Goal: Task Accomplishment & Management: Use online tool/utility

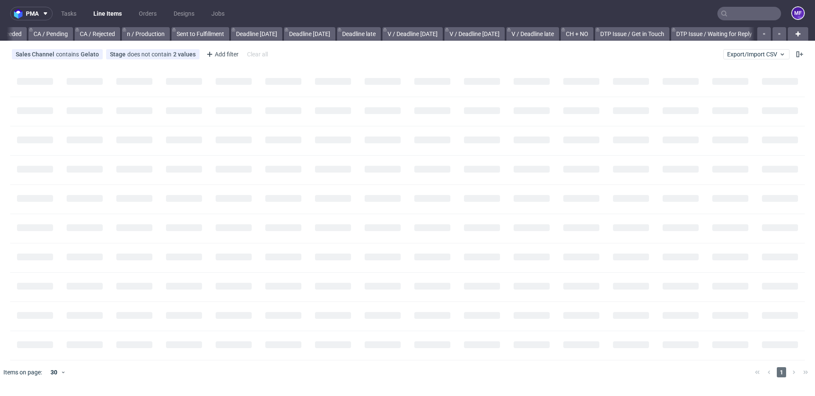
click at [750, 22] on nav "pma Tasks Line Items Orders Designs Jobs MF" at bounding box center [407, 13] width 815 height 27
click at [747, 18] on input "text" at bounding box center [749, 14] width 64 height 14
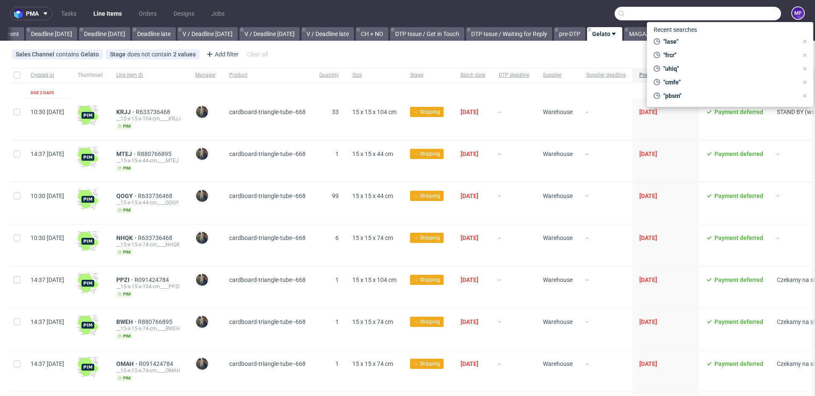
scroll to position [0, 914]
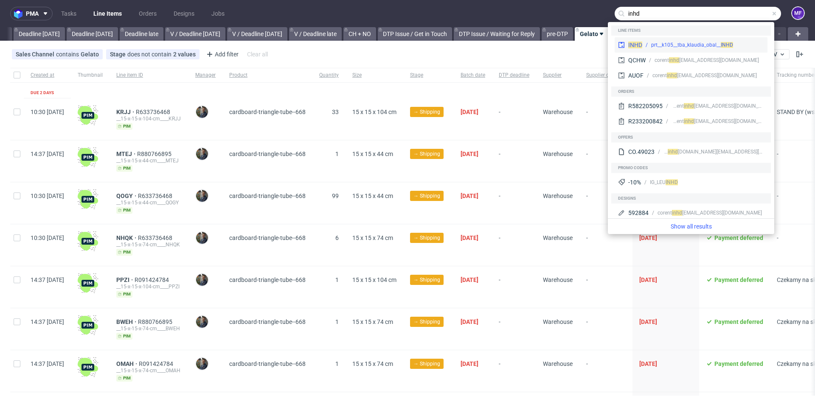
type input "inhd"
click at [703, 48] on div "prt__k105__tba_klaudia_obal__ INHD" at bounding box center [692, 45] width 82 height 8
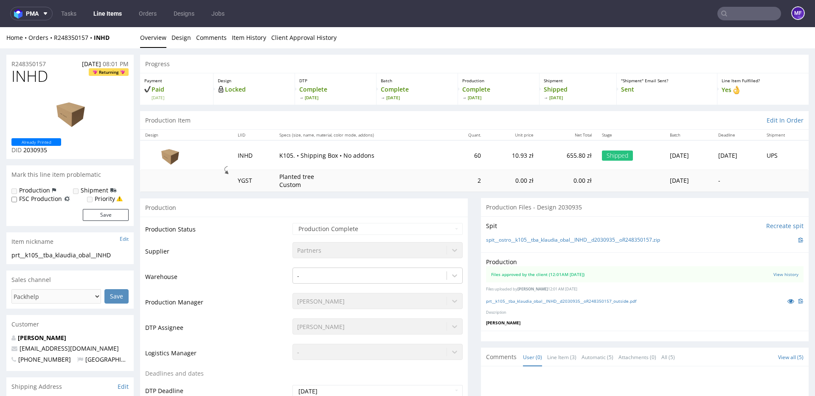
click at [372, 213] on div "Production" at bounding box center [304, 207] width 328 height 19
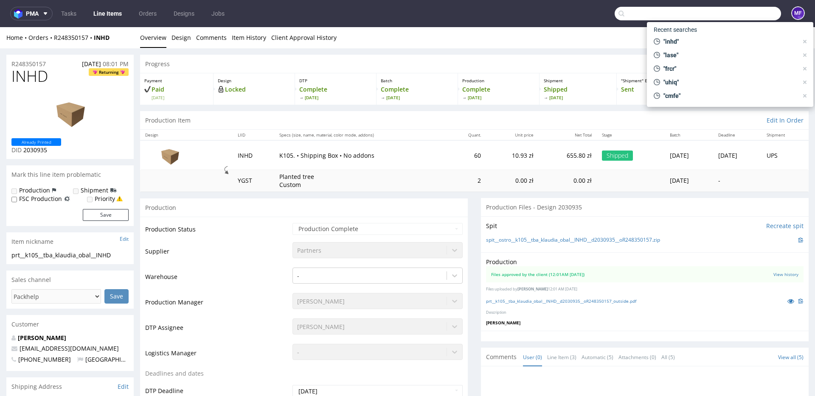
click at [731, 14] on input "text" at bounding box center [698, 14] width 166 height 14
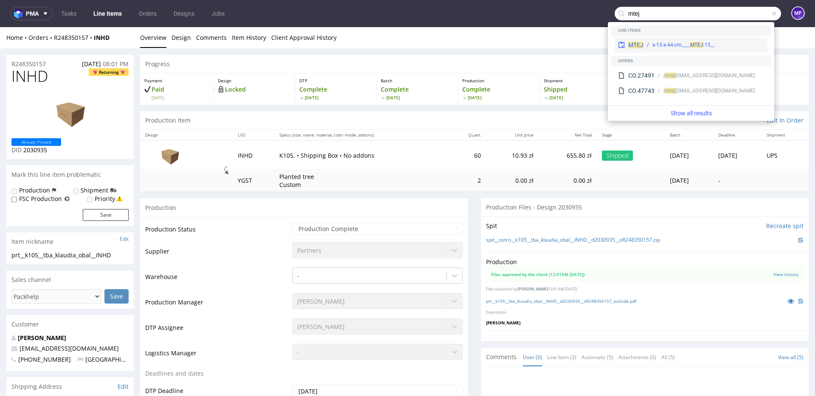
type input "mtej"
click at [680, 42] on div "__15-x-15-x-44-cm____ MTEJ" at bounding box center [683, 45] width 62 height 8
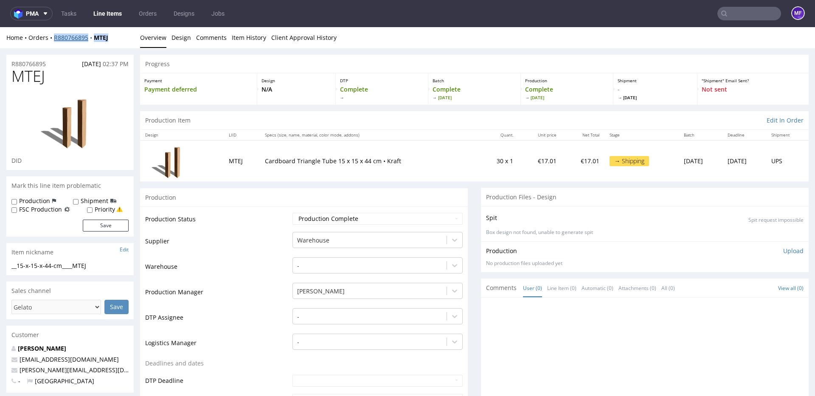
drag, startPoint x: 116, startPoint y: 39, endPoint x: 54, endPoint y: 39, distance: 62.0
click at [54, 39] on div "Home Orders R880766895 MTEJ" at bounding box center [69, 38] width 127 height 8
copy div "R880766895 MTEJ"
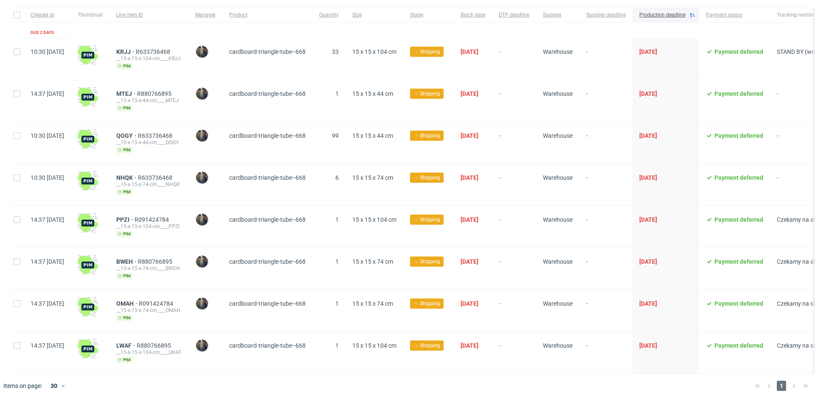
scroll to position [61, 0]
click at [135, 218] on span "PPZI" at bounding box center [125, 219] width 18 height 7
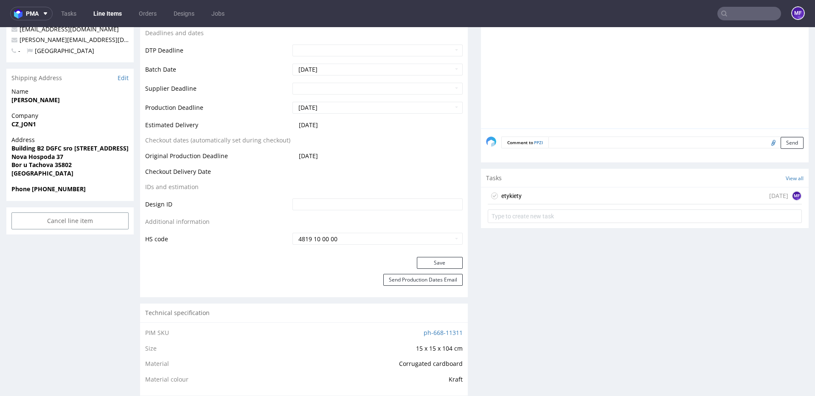
scroll to position [329, 0]
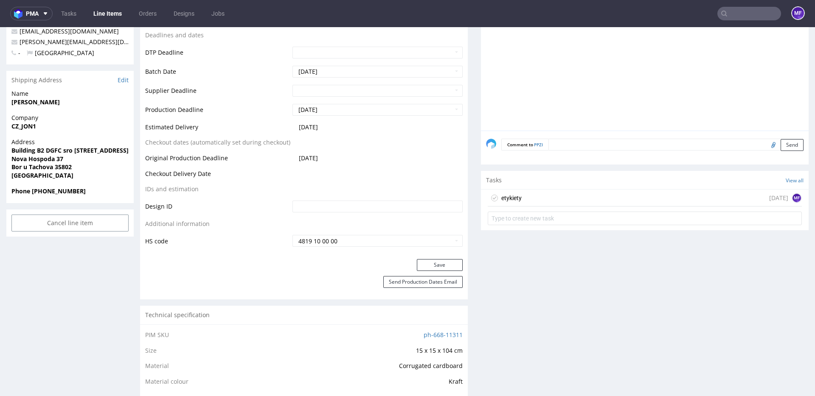
click at [530, 200] on div "etykiety today MF" at bounding box center [645, 198] width 314 height 17
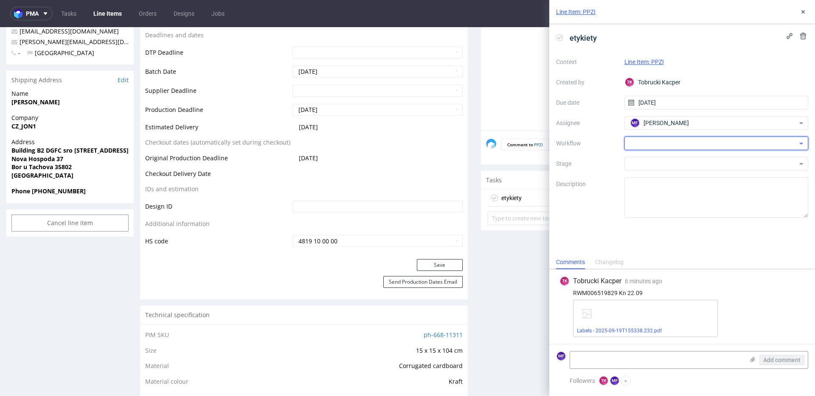
click at [696, 145] on div at bounding box center [716, 144] width 184 height 14
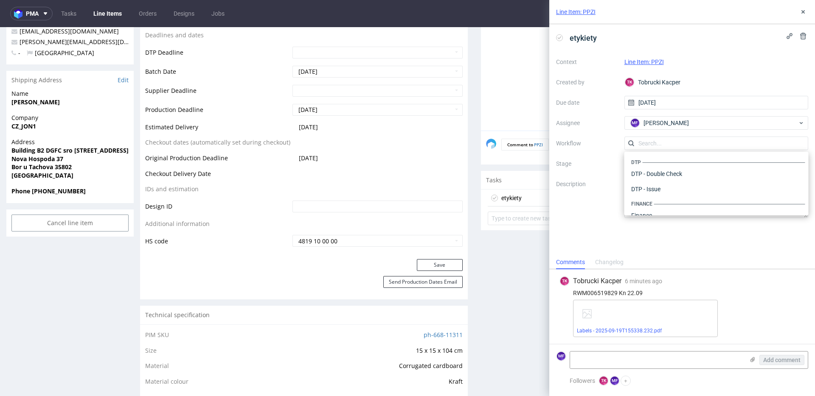
scroll to position [522, 0]
click at [663, 205] on div "Warehouse - Shipping" at bounding box center [716, 204] width 177 height 15
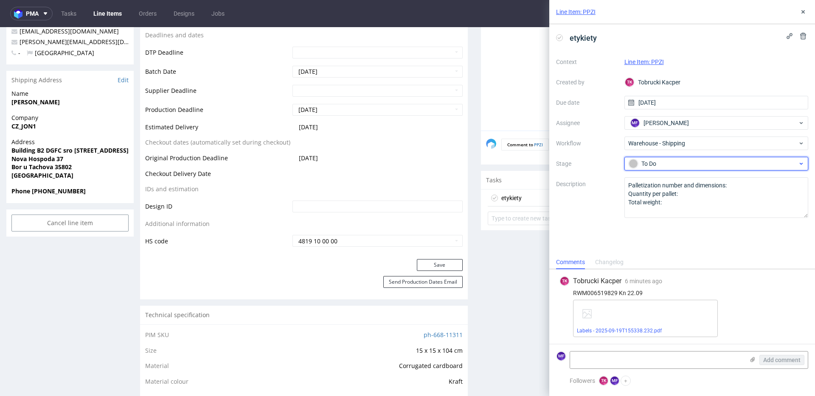
click at [665, 164] on div "To Do" at bounding box center [713, 163] width 169 height 9
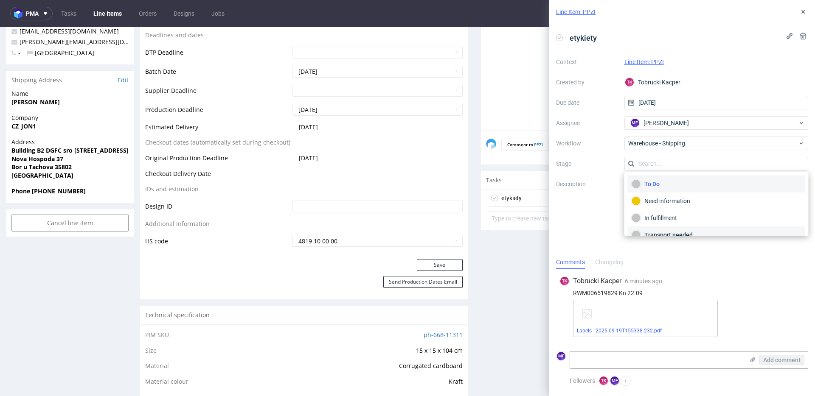
scroll to position [45, 0]
click at [666, 222] on div "Completed" at bounding box center [717, 223] width 170 height 9
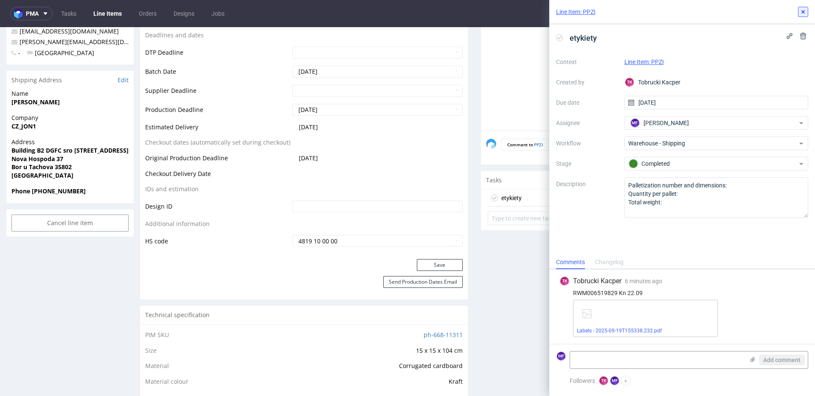
click at [803, 15] on icon at bounding box center [803, 11] width 7 height 7
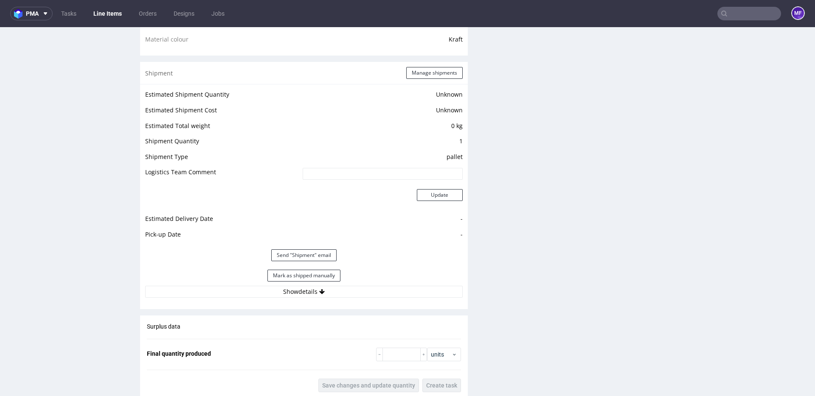
scroll to position [677, 0]
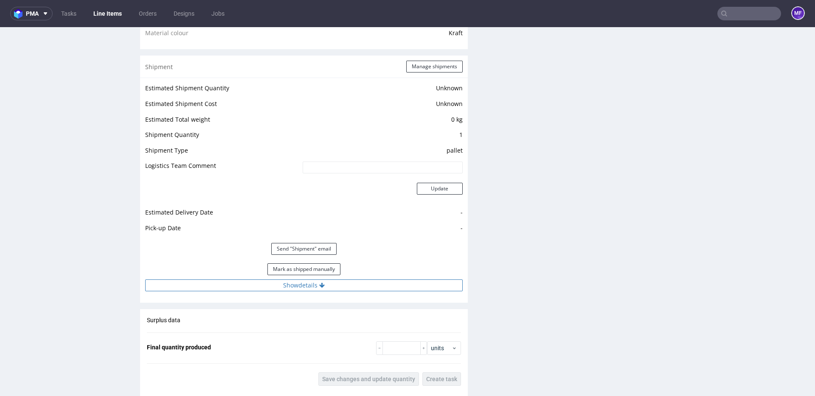
click at [305, 284] on button "Show details" at bounding box center [303, 286] width 317 height 12
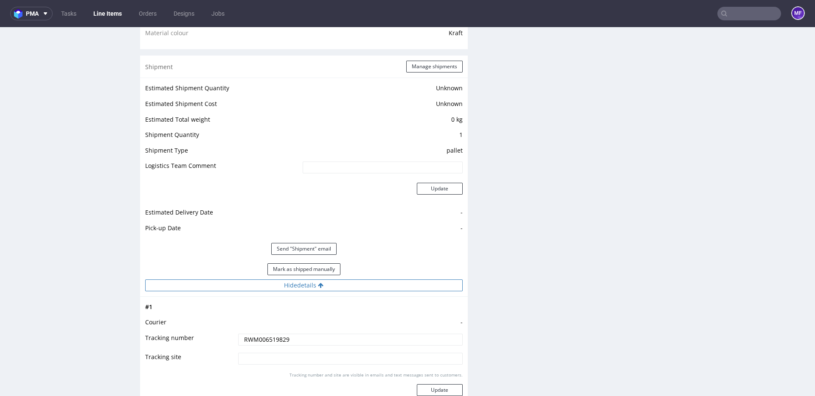
click at [305, 284] on button "Hide details" at bounding box center [303, 286] width 317 height 12
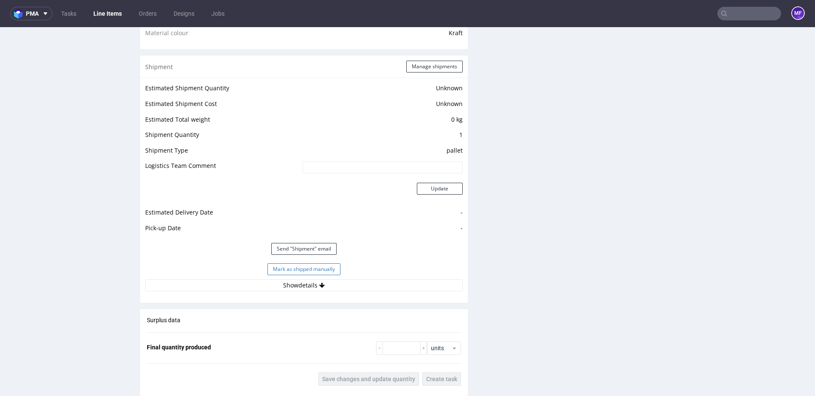
click at [311, 266] on button "Mark as shipped manually" at bounding box center [303, 270] width 73 height 12
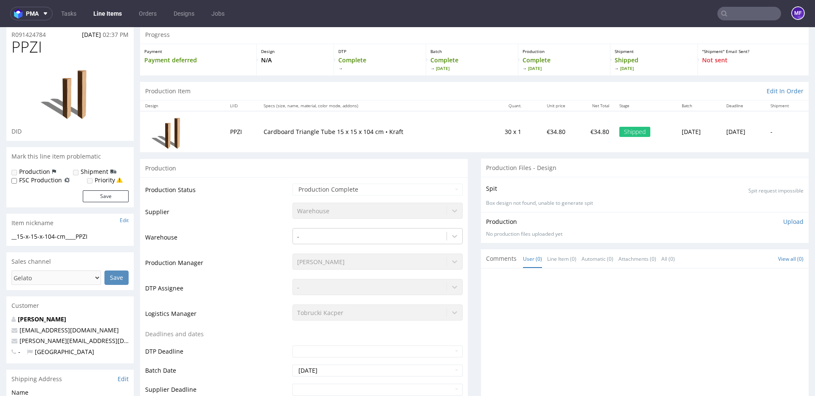
scroll to position [0, 0]
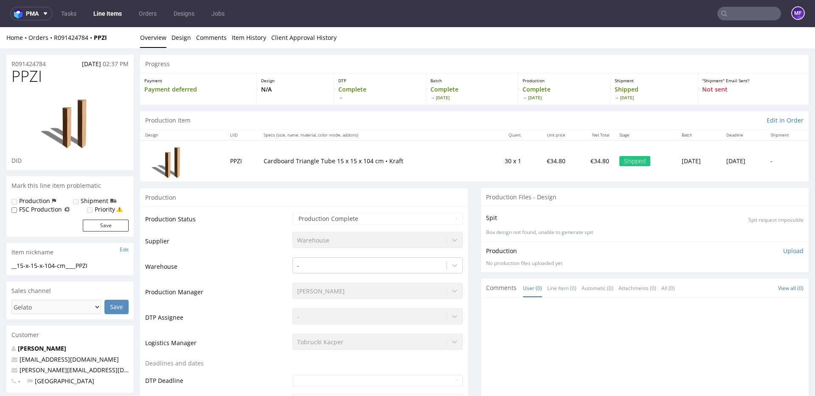
click at [733, 12] on input "text" at bounding box center [749, 14] width 64 height 14
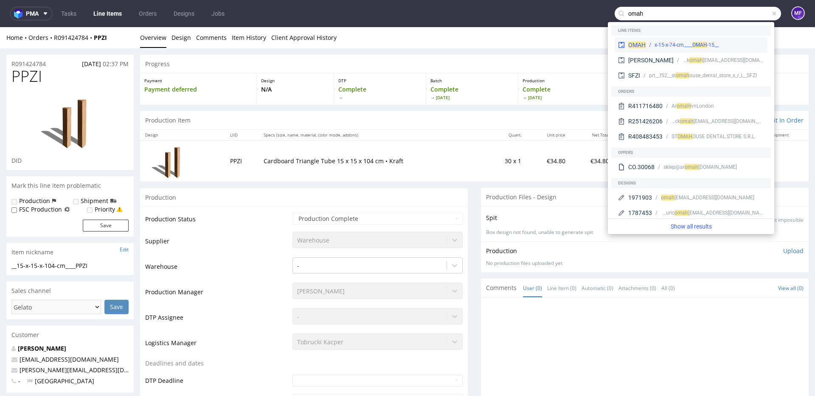
type input "omah"
click at [709, 45] on div "__15-x-15-x-74-cm____ OMAH" at bounding box center [686, 45] width 64 height 8
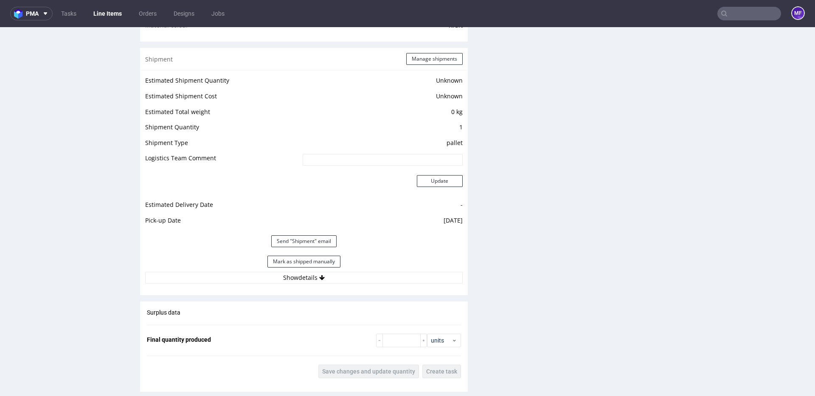
scroll to position [698, 0]
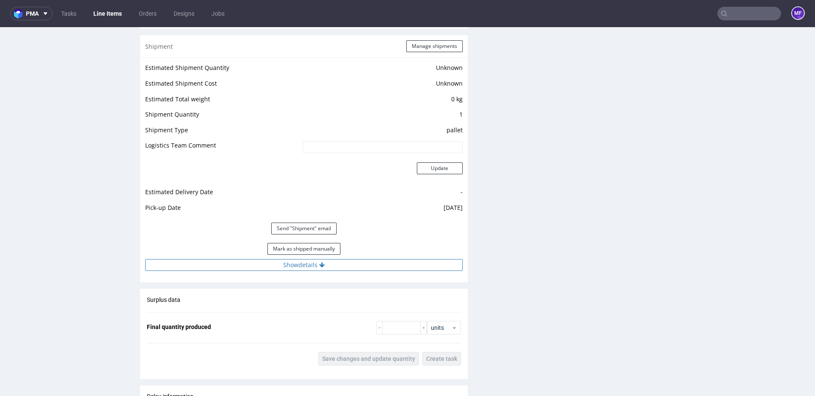
click at [328, 262] on button "Show details" at bounding box center [303, 265] width 317 height 12
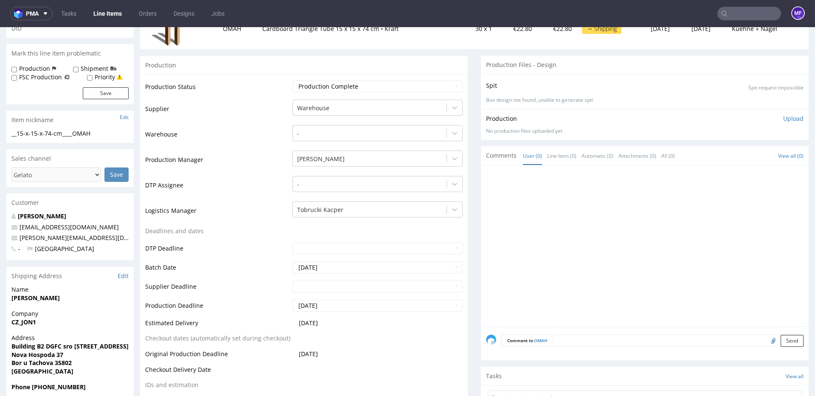
scroll to position [0, 0]
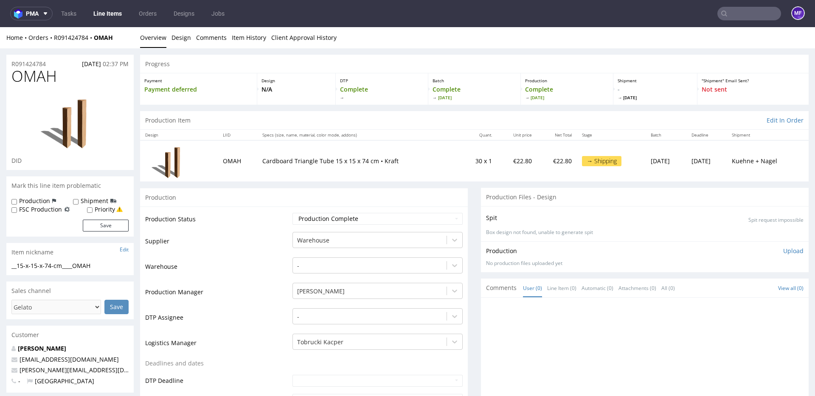
click at [724, 16] on input "text" at bounding box center [749, 14] width 64 height 14
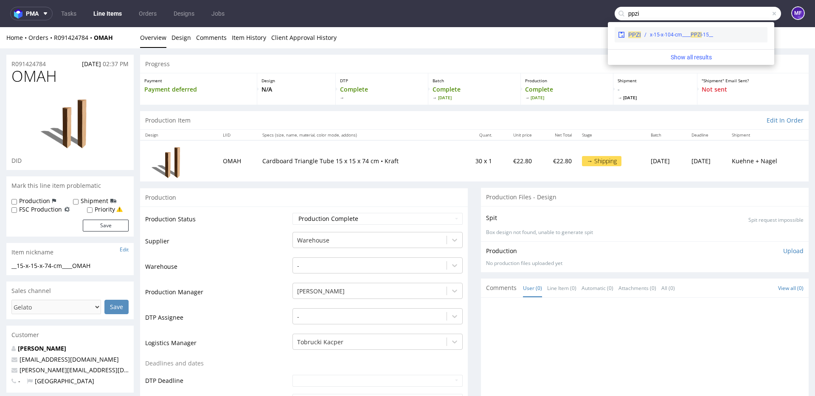
type input "ppzi"
click at [704, 35] on div "__15-x-15-x-104-cm____ PPZI" at bounding box center [681, 35] width 63 height 8
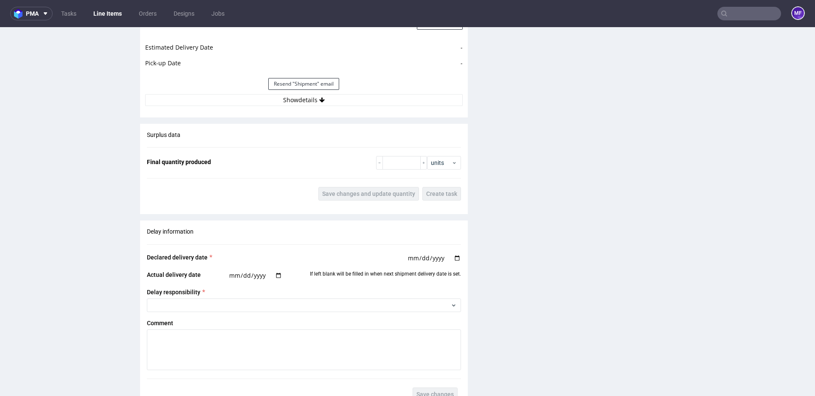
scroll to position [851, 0]
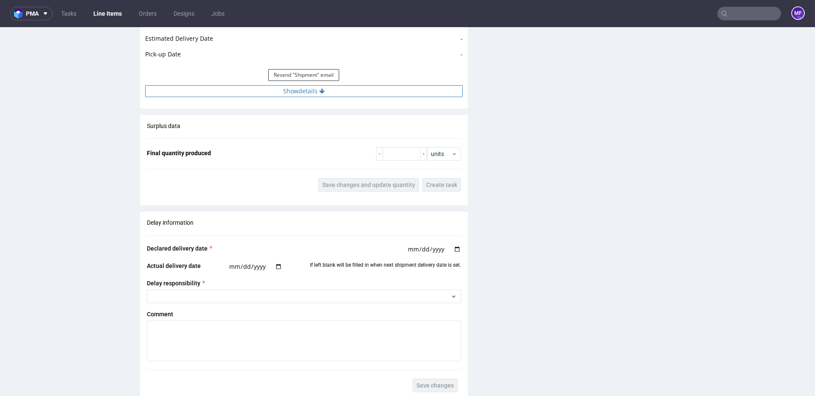
drag, startPoint x: 328, startPoint y: 95, endPoint x: 323, endPoint y: 94, distance: 5.7
click at [328, 95] on button "Show details" at bounding box center [303, 91] width 317 height 12
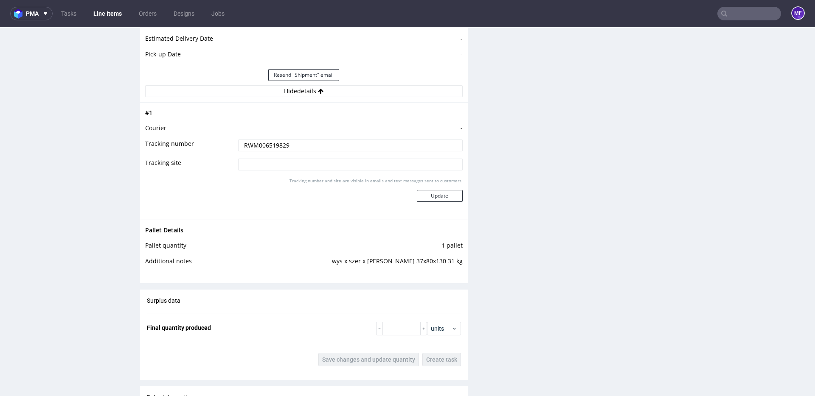
drag, startPoint x: 276, startPoint y: 151, endPoint x: 202, endPoint y: 148, distance: 74.3
click at [202, 148] on tr "Tracking number RWM006519829" at bounding box center [303, 148] width 317 height 19
click at [517, 162] on div "Production Files - Design Spit Spit request impossible Box design not found, un…" at bounding box center [645, 24] width 328 height 1373
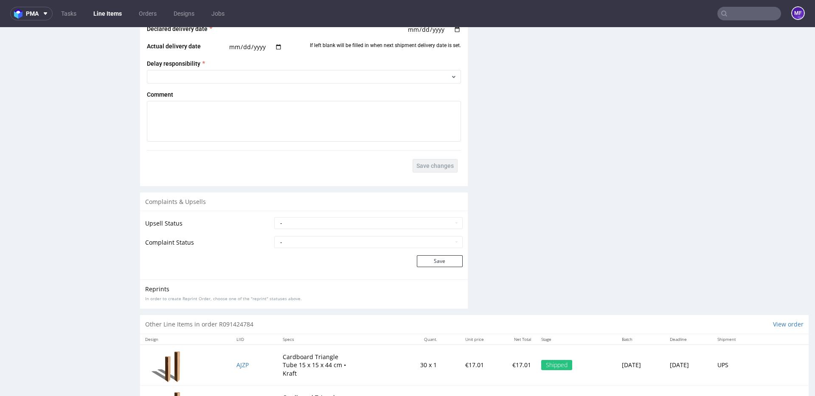
scroll to position [1294, 0]
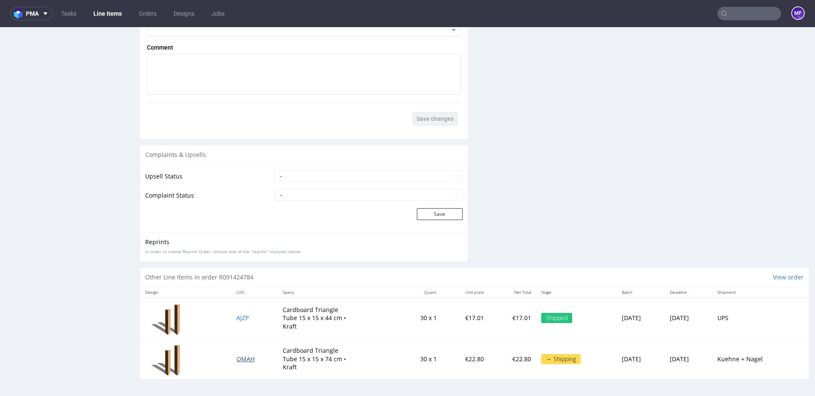
click at [239, 359] on span "OMAH" at bounding box center [245, 359] width 18 height 8
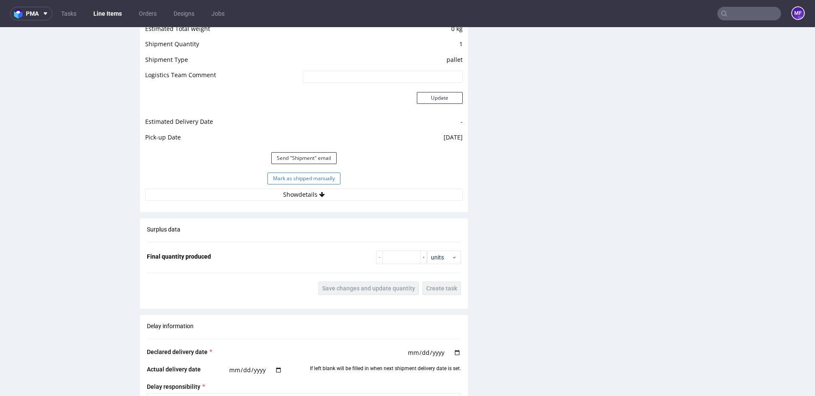
scroll to position [762, 0]
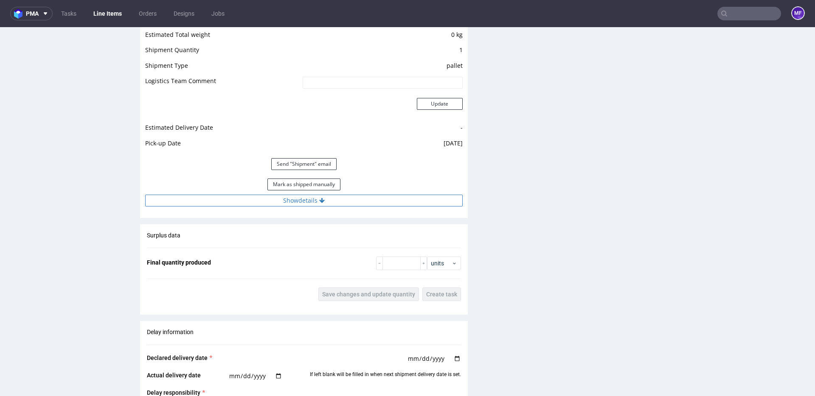
click at [286, 200] on button "Show details" at bounding box center [303, 201] width 317 height 12
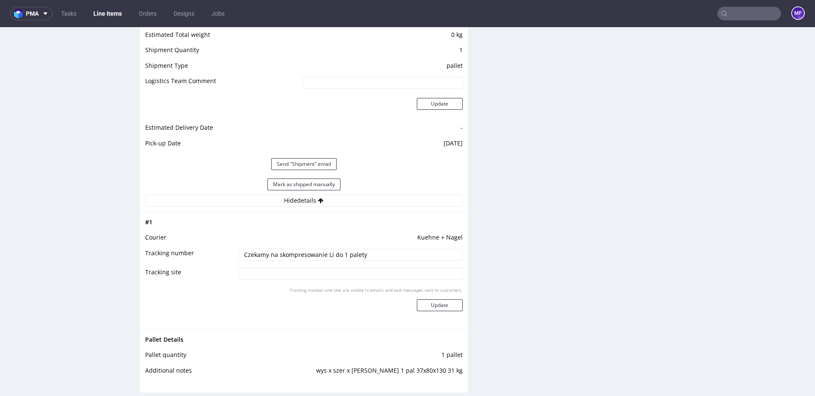
scroll to position [759, 0]
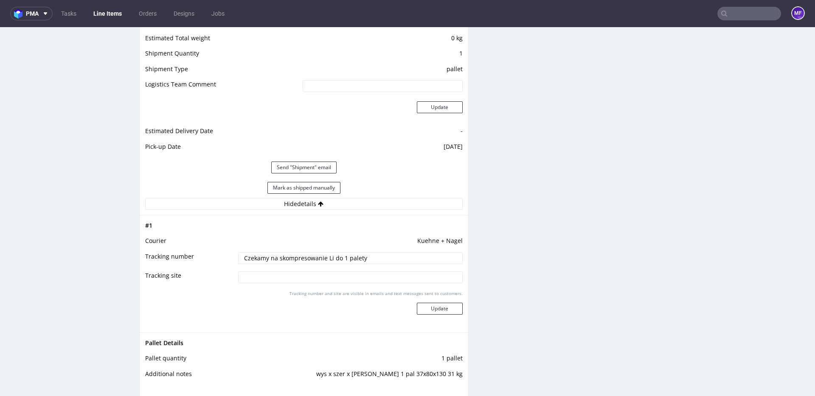
drag, startPoint x: 358, startPoint y: 259, endPoint x: 211, endPoint y: 261, distance: 146.9
click at [211, 261] on tr "Tracking number Czekamy na skompresowanie Li do 1 palety" at bounding box center [303, 261] width 317 height 19
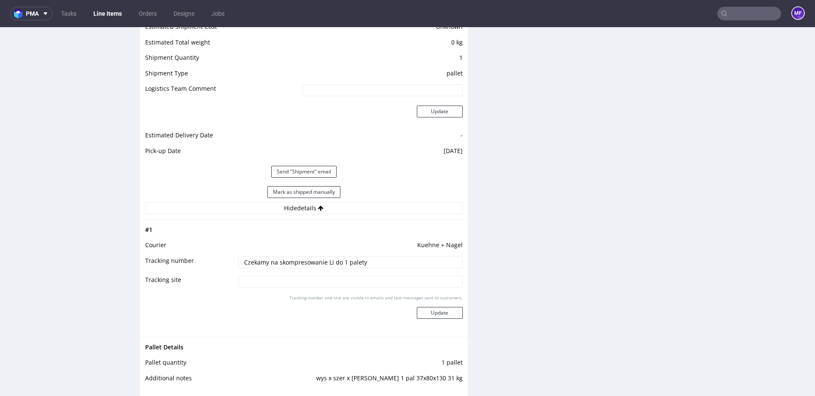
scroll to position [754, 0]
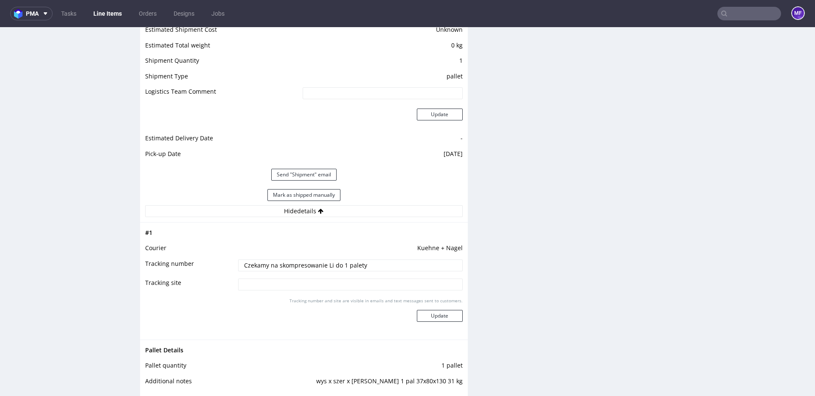
drag, startPoint x: 362, startPoint y: 265, endPoint x: 215, endPoint y: 265, distance: 146.9
click at [215, 265] on tr "Tracking number Czekamy na skompresowanie Li do 1 palety" at bounding box center [303, 268] width 317 height 19
paste input "RWM006519829"
type input "RWM006519829"
click at [340, 246] on td "Kuehne + Nagel" at bounding box center [349, 253] width 227 height 16
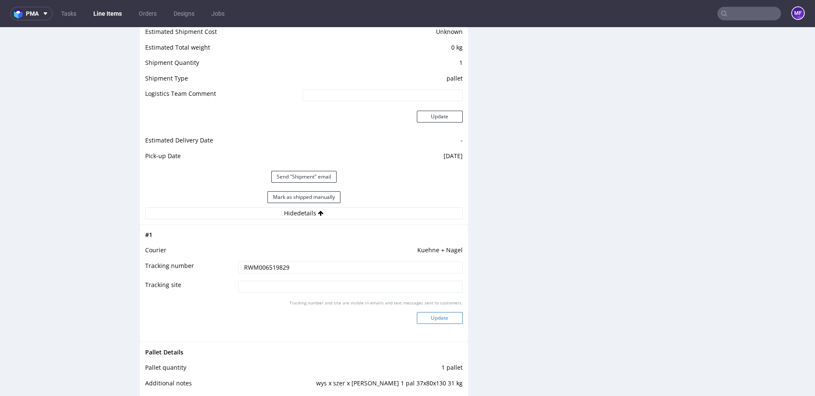
click at [432, 321] on button "Update" at bounding box center [440, 318] width 46 height 12
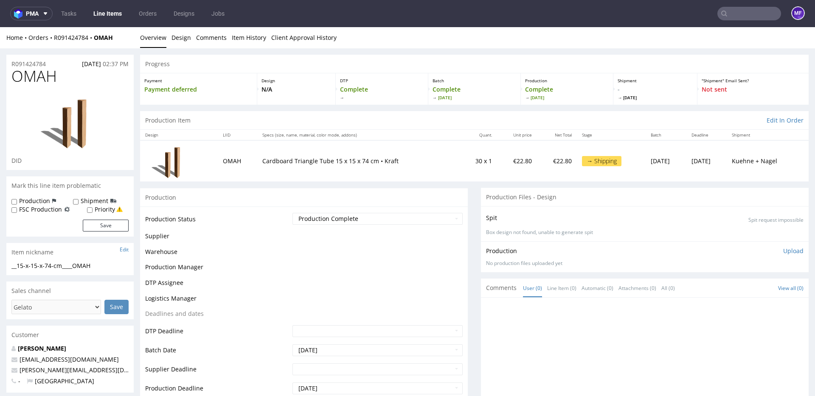
scroll to position [613, 0]
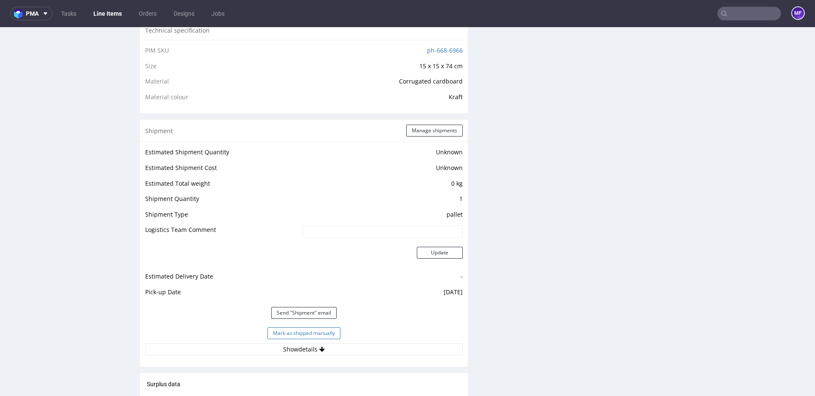
click at [321, 332] on button "Mark as shipped manually" at bounding box center [303, 334] width 73 height 12
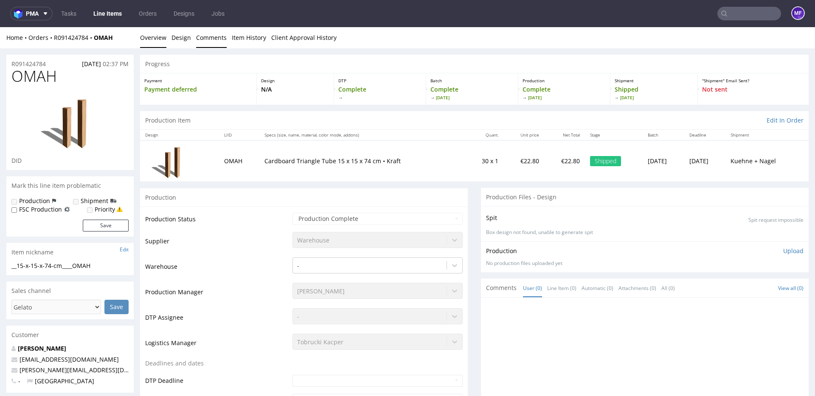
scroll to position [1, 0]
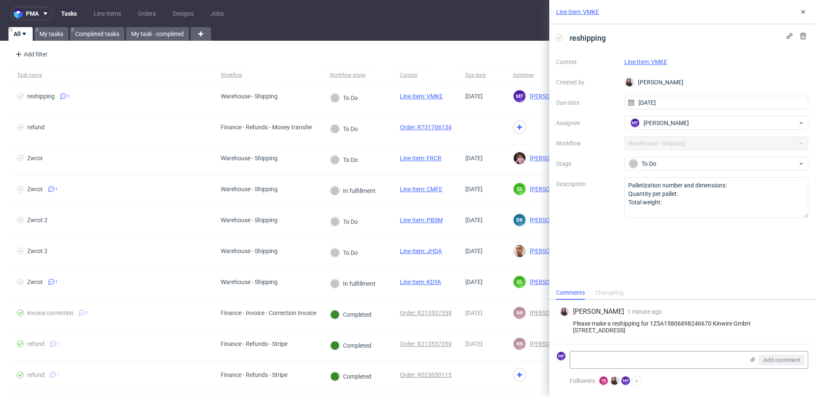
click at [651, 269] on div "reshipping Context Line Item: VMKE Created by [PERSON_NAME] Due date [DATE] Ass…" at bounding box center [682, 155] width 266 height 262
drag, startPoint x: 712, startPoint y: 317, endPoint x: 652, endPoint y: 317, distance: 59.8
click at [652, 320] on div "Please make a reshipping for 1Z5A15806898246670 Kinwire GmbH [STREET_ADDRESS]" at bounding box center [681, 327] width 245 height 14
copy div "1Z5A15806898246670"
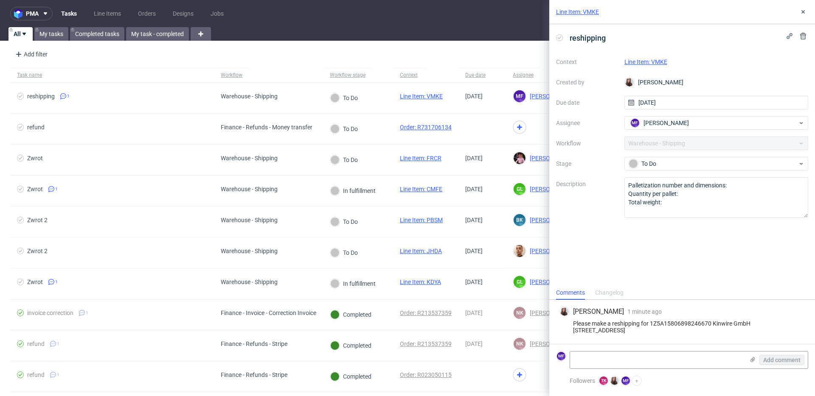
click at [648, 276] on div "reshipping Context Line Item: VMKE Created by Sandra Beśka Due date 19/09/2025 …" at bounding box center [682, 155] width 266 height 262
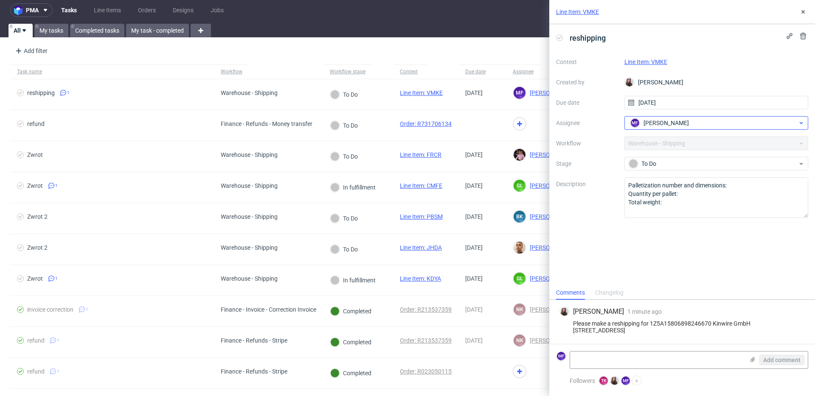
scroll to position [2, 0]
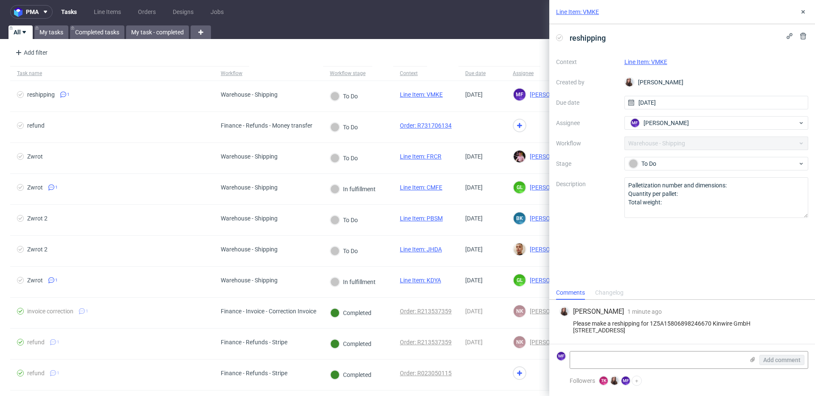
click at [647, 63] on link "Line Item: VMKE" at bounding box center [645, 62] width 43 height 7
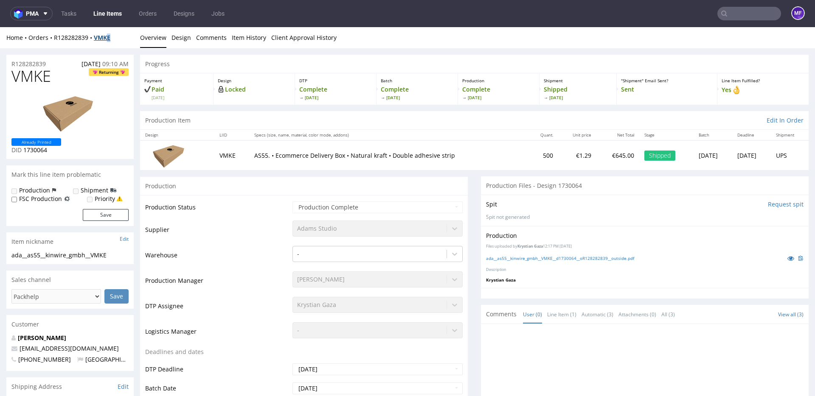
drag, startPoint x: 117, startPoint y: 39, endPoint x: 110, endPoint y: 39, distance: 7.2
click at [110, 39] on div "Home Orders R128282839 VMKE" at bounding box center [69, 38] width 127 height 8
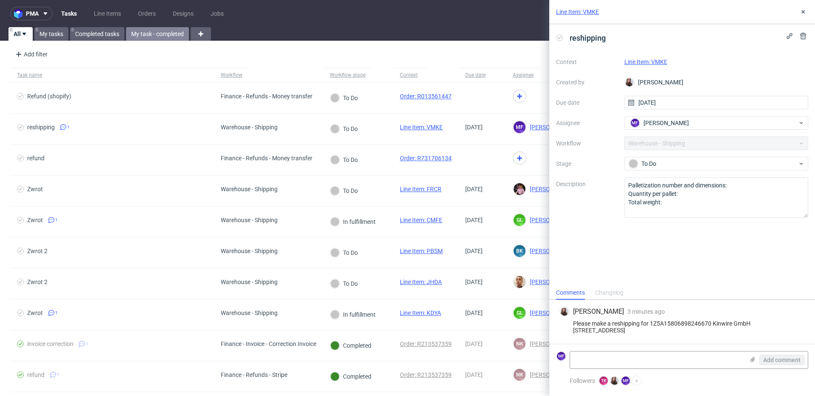
click at [132, 33] on link "My task - completed" at bounding box center [157, 34] width 63 height 14
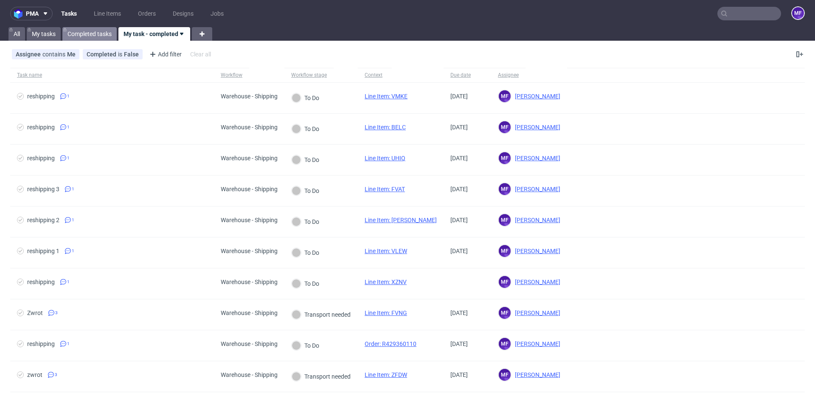
drag, startPoint x: 101, startPoint y: 33, endPoint x: 109, endPoint y: 33, distance: 7.6
click at [101, 33] on link "Completed tasks" at bounding box center [89, 34] width 54 height 14
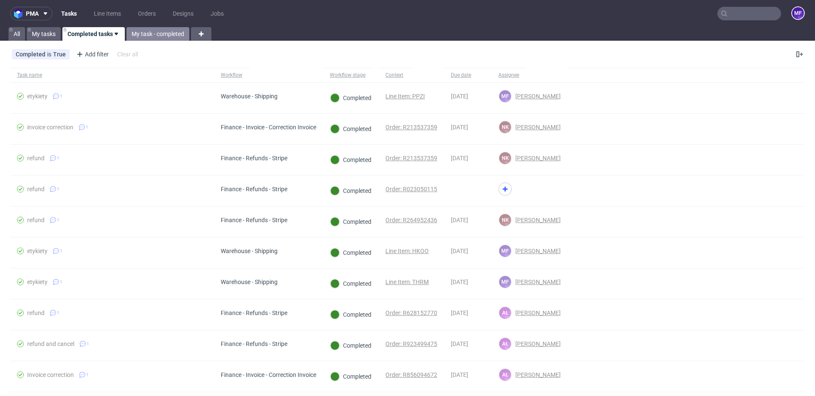
click at [142, 34] on link "My task - completed" at bounding box center [157, 34] width 63 height 14
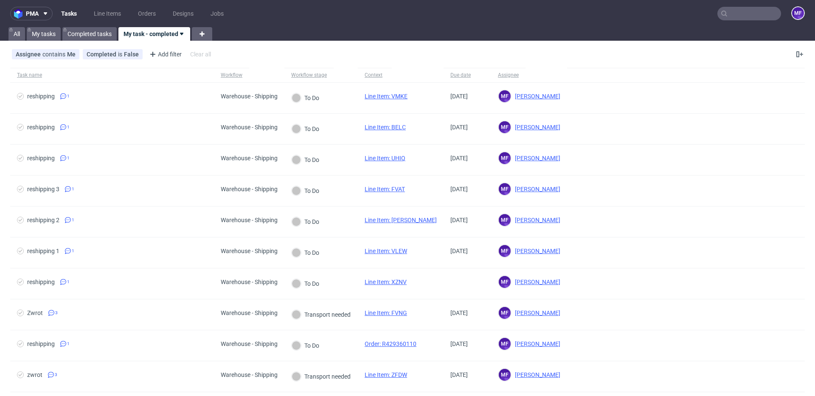
click at [752, 15] on input "text" at bounding box center [749, 14] width 64 height 14
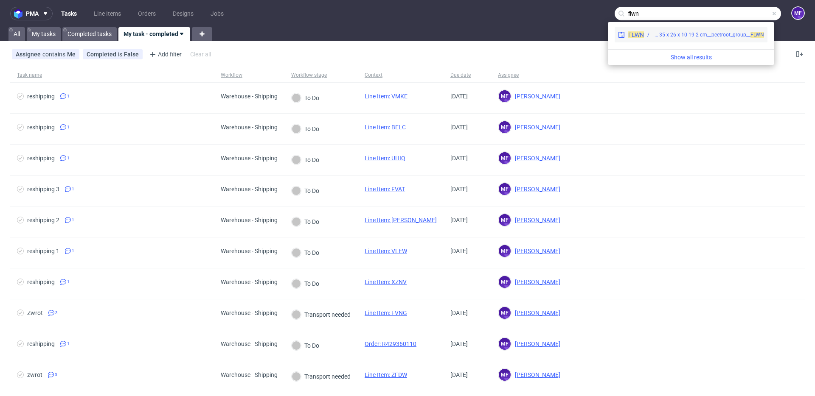
type input "flwn"
click at [719, 33] on div "egdk__fs71-35-x-26-x-10-19-2-cm__beetroot_group__ FLWN" at bounding box center [708, 35] width 111 height 8
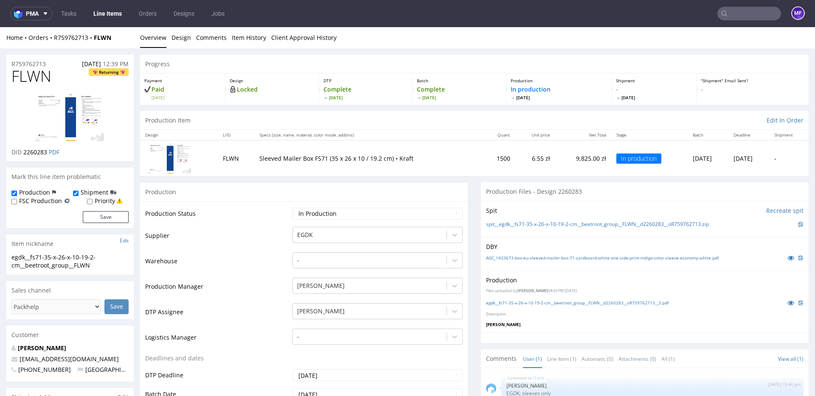
click at [731, 18] on input "text" at bounding box center [749, 14] width 64 height 14
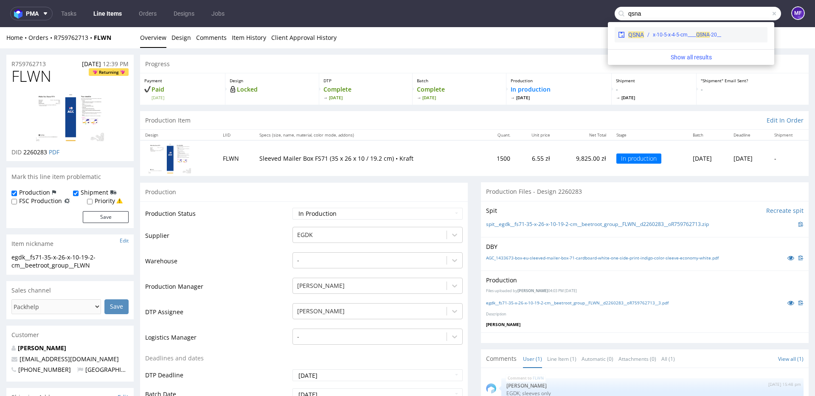
type input "qsna"
click at [704, 29] on div "QSNA __20-x-10-5-x-4-5-cm____ QSNA" at bounding box center [691, 34] width 153 height 15
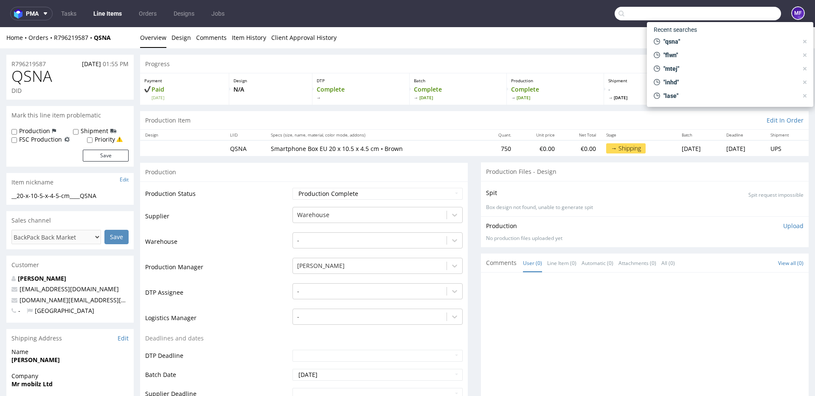
click at [731, 13] on input "text" at bounding box center [698, 14] width 166 height 14
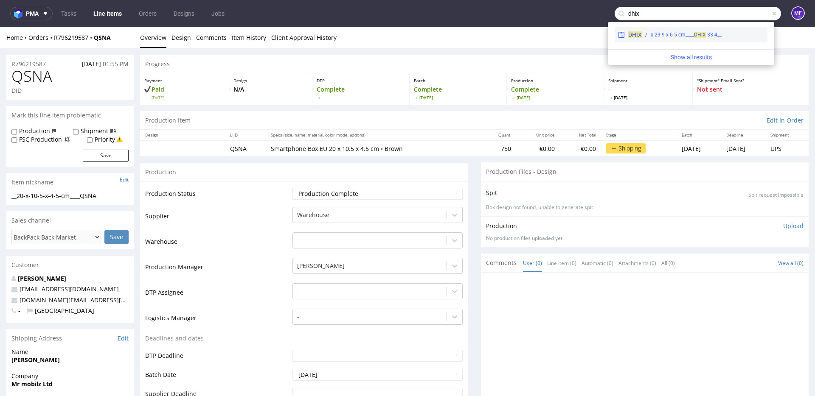
type input "dhix"
click at [694, 35] on span "DHIX" at bounding box center [700, 35] width 12 height 6
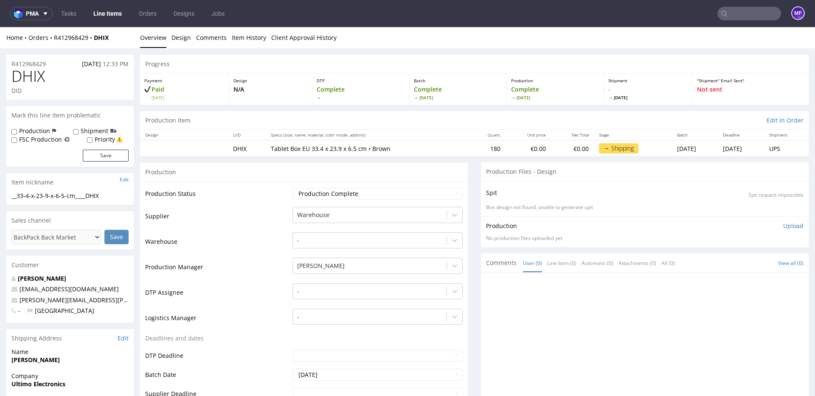
click at [729, 19] on input "text" at bounding box center [749, 14] width 64 height 14
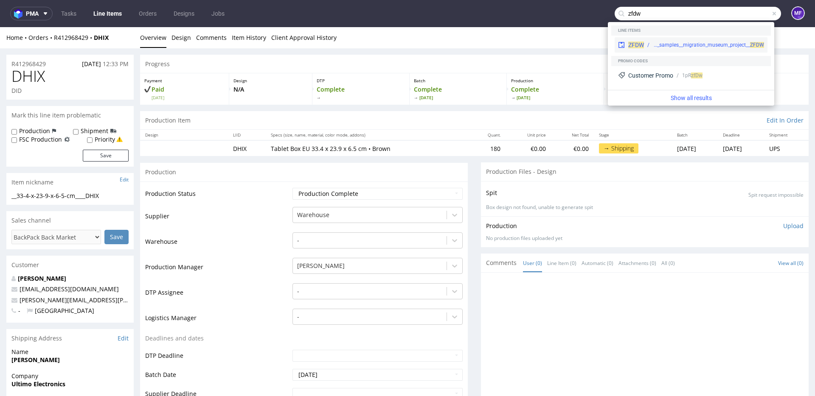
type input "zfdw"
click at [681, 48] on div "warehouse__samples__migration_museum_project__ ZFDW" at bounding box center [708, 45] width 111 height 8
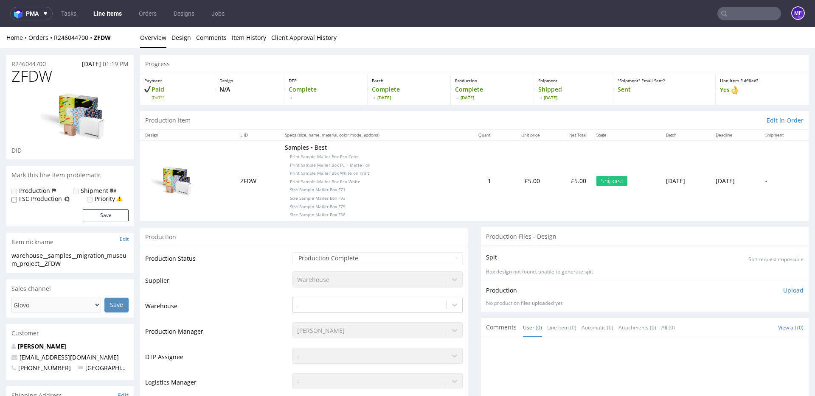
click at [453, 231] on div "Production" at bounding box center [304, 236] width 328 height 19
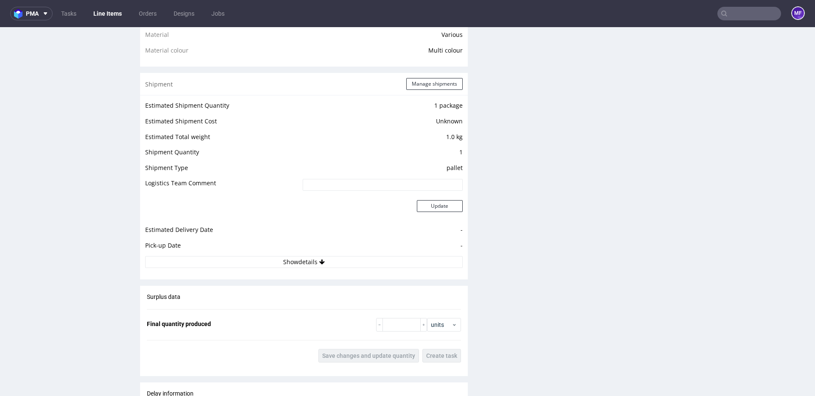
scroll to position [700, 0]
click at [384, 262] on button "Show details" at bounding box center [303, 262] width 317 height 12
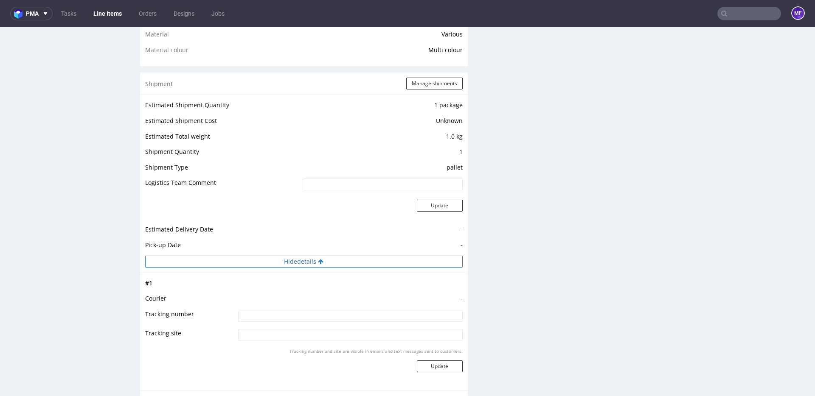
click at [427, 259] on button "Hide details" at bounding box center [303, 262] width 317 height 12
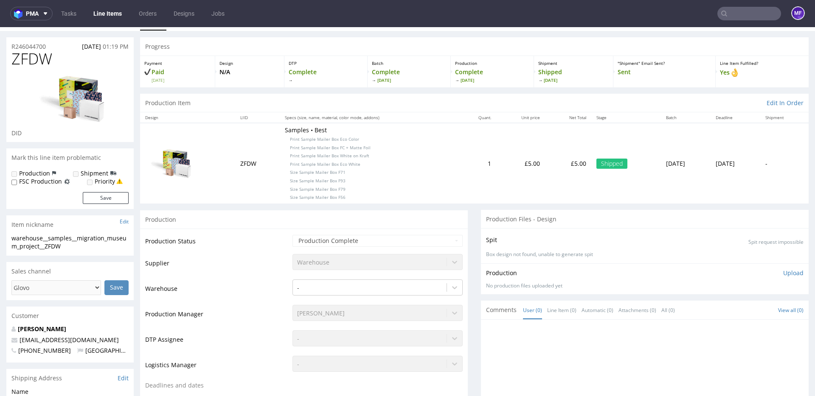
scroll to position [0, 0]
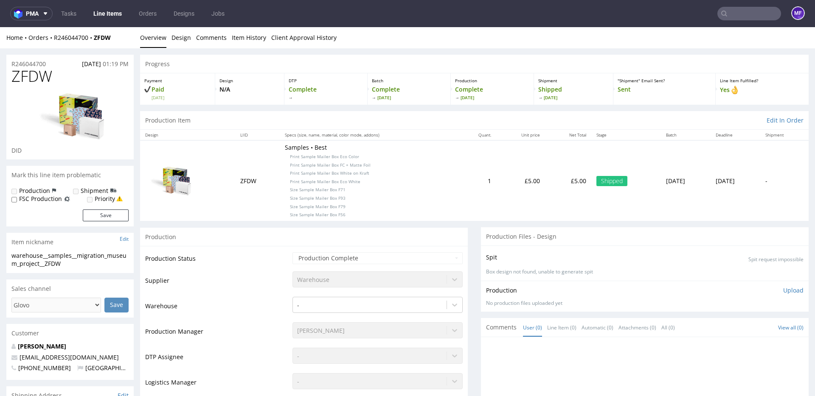
click at [411, 202] on p "Samples • Best Print Sample Mailer Box Eco Color Print Sample Mailer Box FC + M…" at bounding box center [369, 180] width 168 height 75
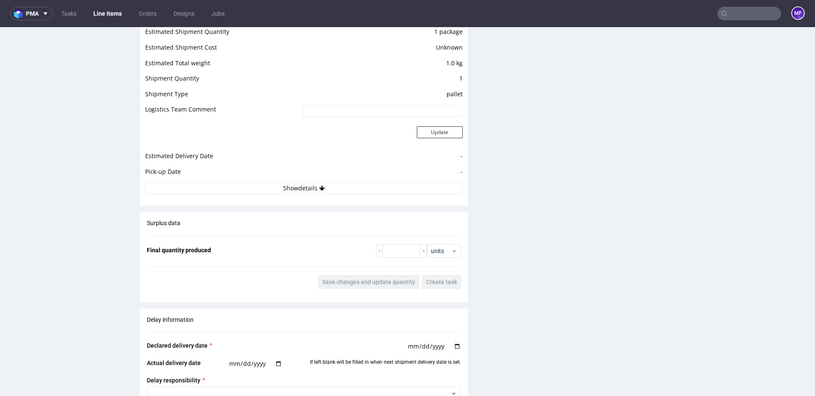
scroll to position [779, 0]
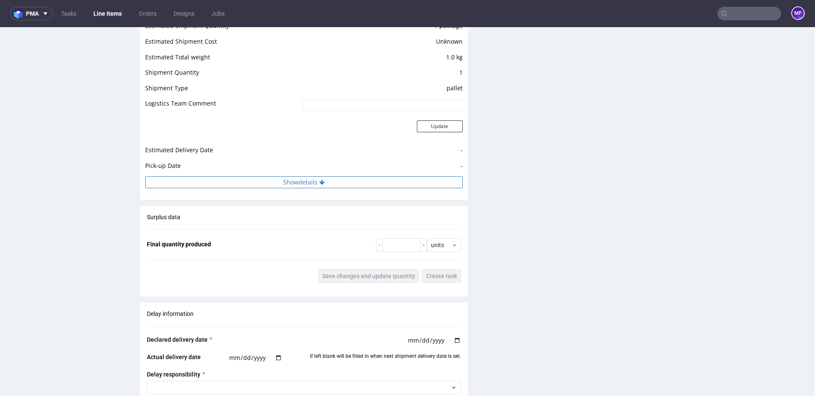
click at [315, 183] on button "Show details" at bounding box center [303, 183] width 317 height 12
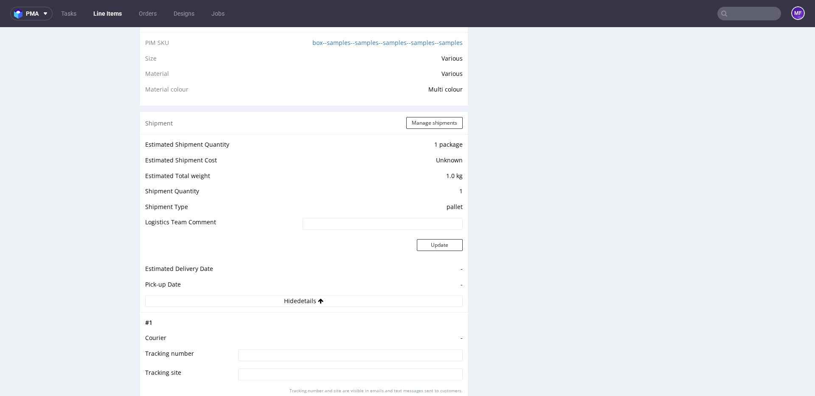
scroll to position [661, 0]
click at [416, 120] on button "Manage shipments" at bounding box center [434, 122] width 56 height 12
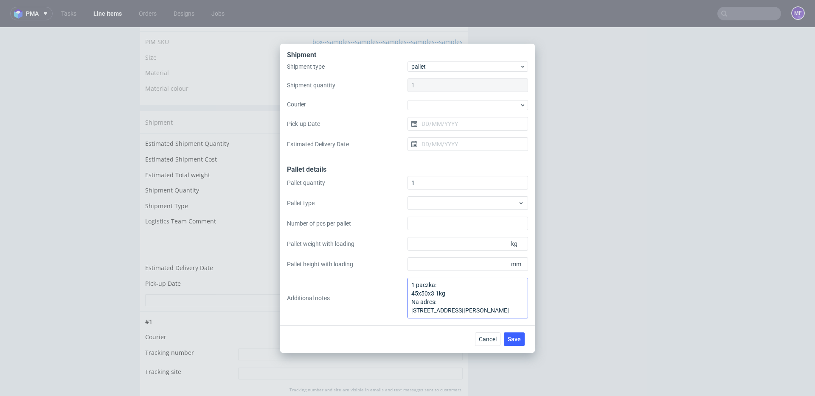
scroll to position [0, 0]
click at [452, 292] on textarea "1 paczka: 45x50x3 1kg Na adres: 12 Holme Lacey Road London SE12 0HR" at bounding box center [467, 298] width 121 height 41
click at [510, 337] on span "Save" at bounding box center [514, 340] width 13 height 6
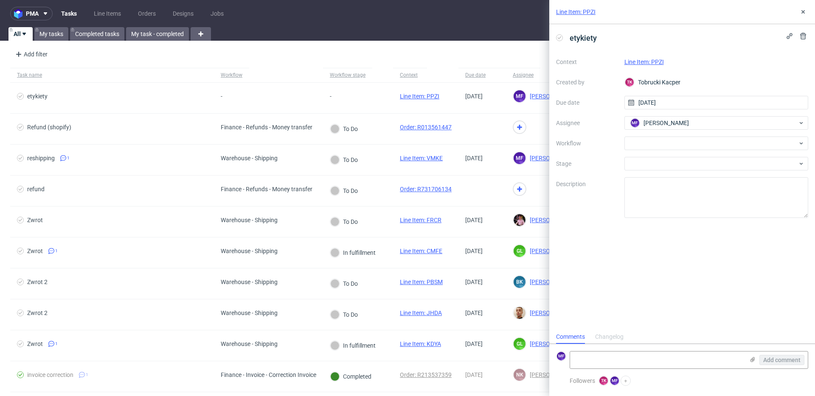
scroll to position [7, 0]
click at [752, 320] on div "Labels - 2025-09-19T155338.232.pdf" at bounding box center [689, 318] width 232 height 37
click at [626, 331] on link "Labels - 2025-09-19T155338.232.pdf" at bounding box center [619, 331] width 85 height 6
click at [649, 61] on link "Line Item: PPZI" at bounding box center [643, 62] width 39 height 7
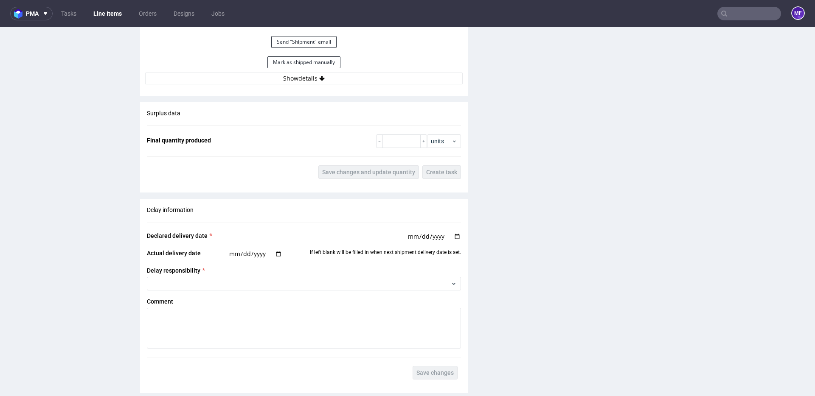
scroll to position [838, 0]
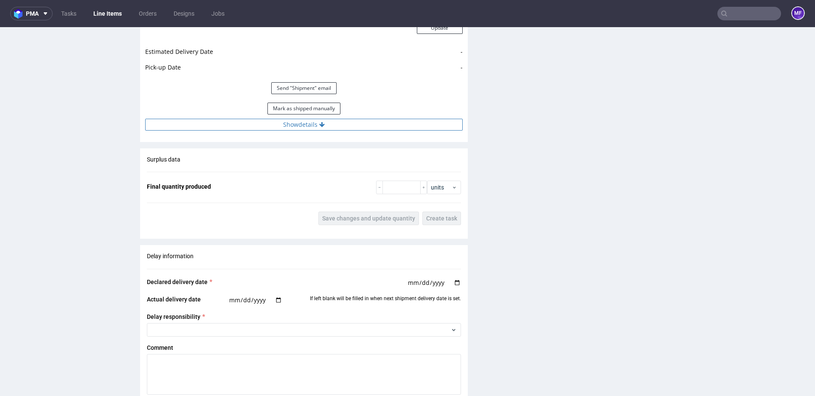
click at [296, 127] on button "Show details" at bounding box center [303, 125] width 317 height 12
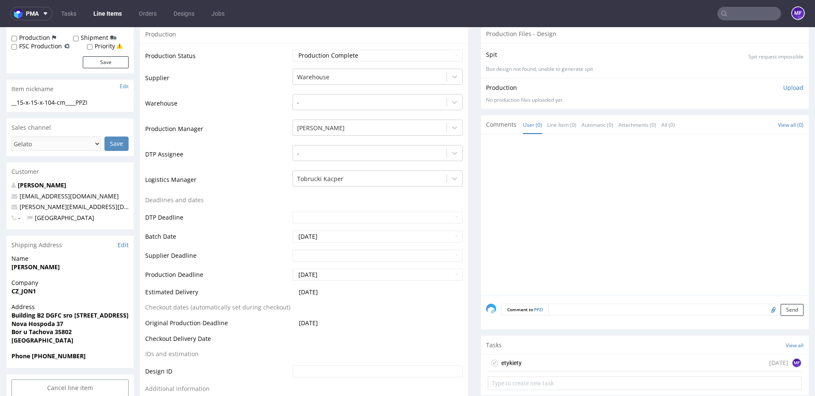
scroll to position [164, 0]
click at [562, 357] on div "etykiety today MF" at bounding box center [645, 362] width 314 height 17
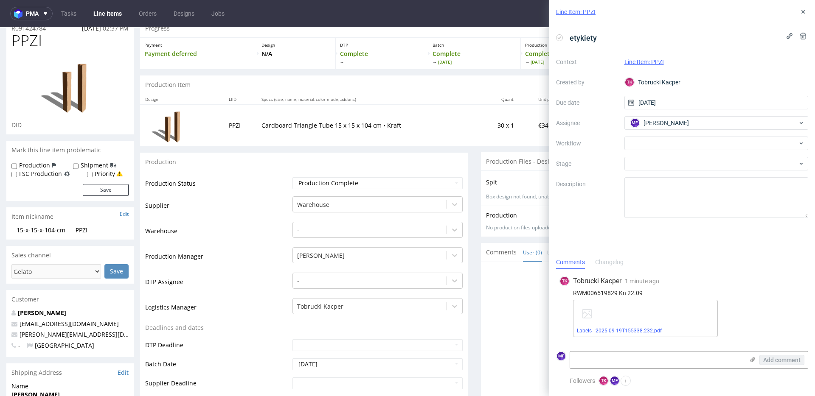
scroll to position [22, 0]
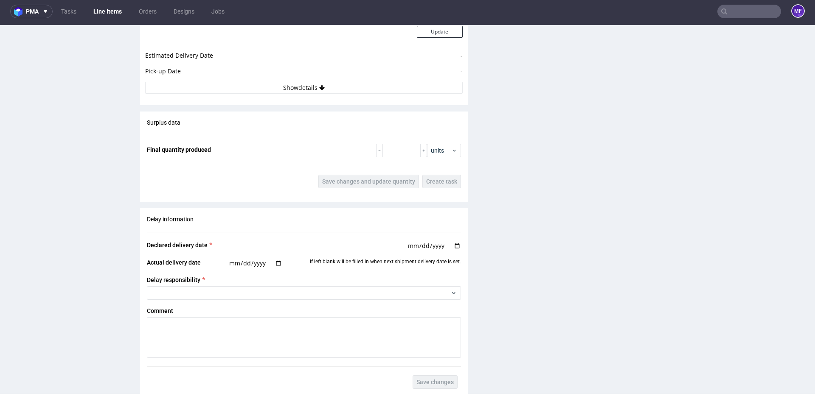
scroll to position [878, 0]
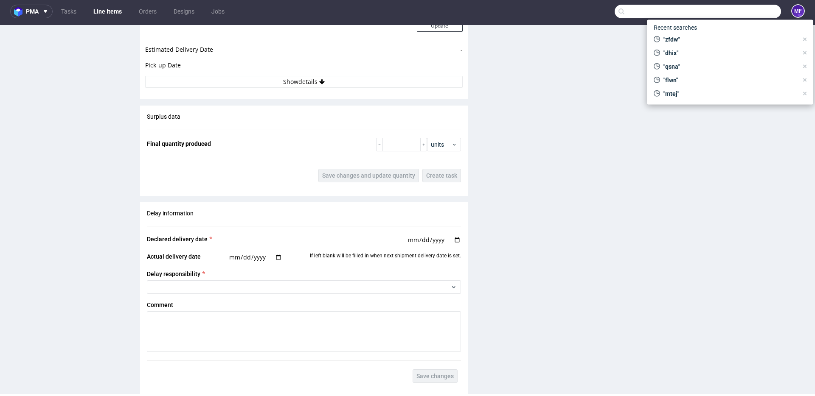
click at [732, 16] on input "text" at bounding box center [698, 12] width 166 height 14
paste input "TGSX"
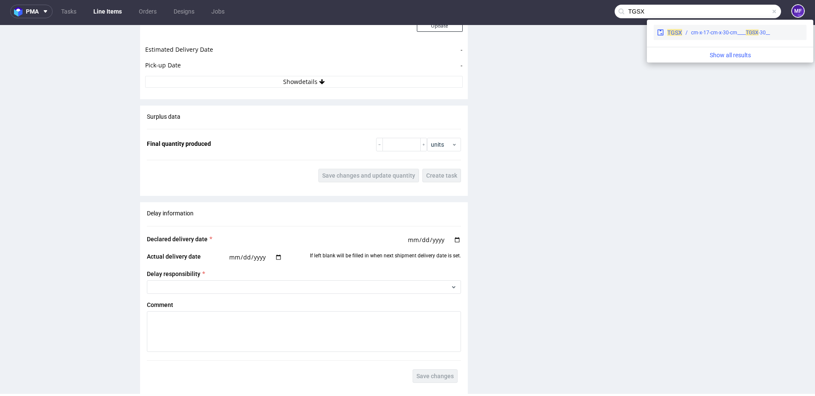
type input "TGSX"
drag, startPoint x: 688, startPoint y: 33, endPoint x: 607, endPoint y: 50, distance: 82.8
click at [688, 33] on div "__30-cm-x-17-cm-x-30-cm____ TGSX" at bounding box center [742, 33] width 121 height 8
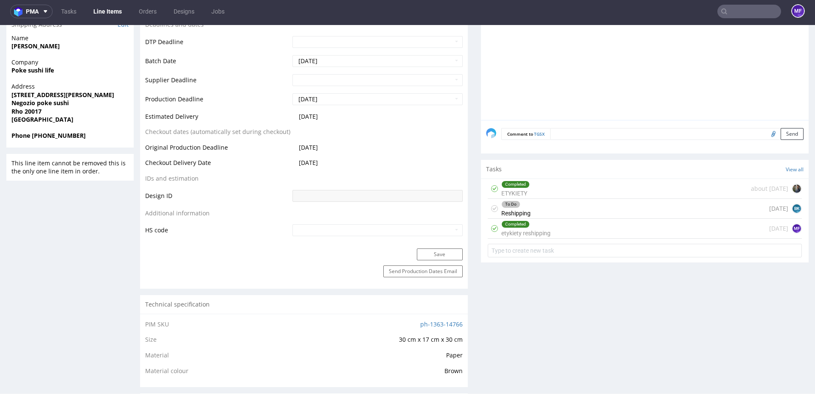
scroll to position [311, 0]
click at [550, 228] on div "Completed etykiety reshipping today MF" at bounding box center [645, 230] width 314 height 20
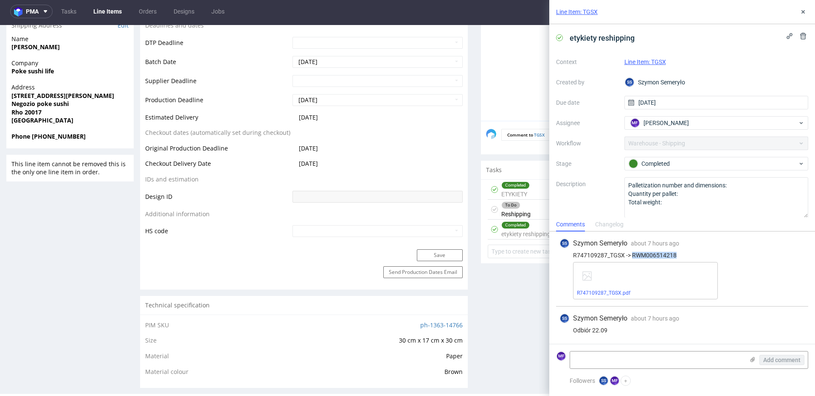
drag, startPoint x: 678, startPoint y: 255, endPoint x: 633, endPoint y: 256, distance: 45.0
click at [633, 256] on div "R747109287_TGSX -> RWM006514218" at bounding box center [681, 255] width 245 height 7
click at [525, 211] on div "To Do Reshipping" at bounding box center [515, 210] width 29 height 20
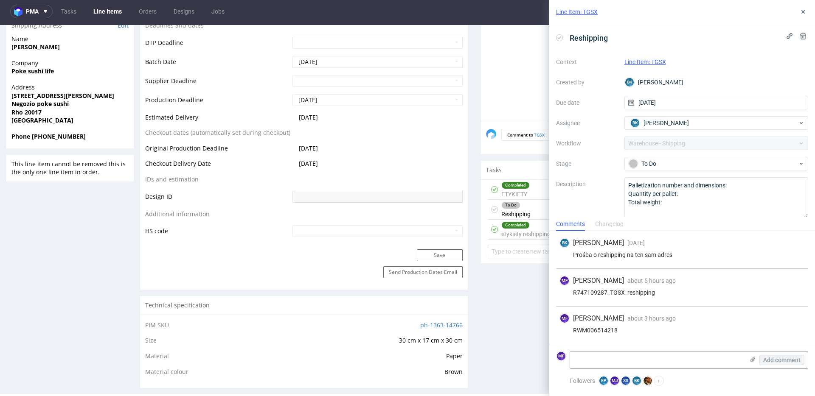
click at [800, 11] on icon at bounding box center [803, 11] width 7 height 7
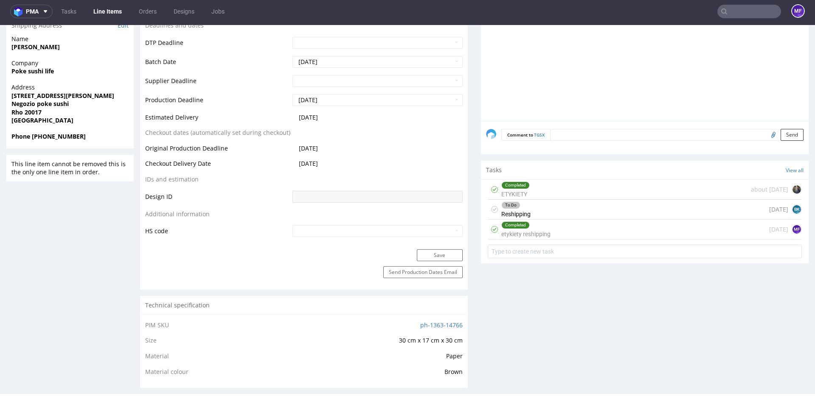
drag, startPoint x: 584, startPoint y: 225, endPoint x: 584, endPoint y: 252, distance: 27.2
click at [584, 225] on div "Completed etykiety reshipping today MF" at bounding box center [645, 230] width 314 height 20
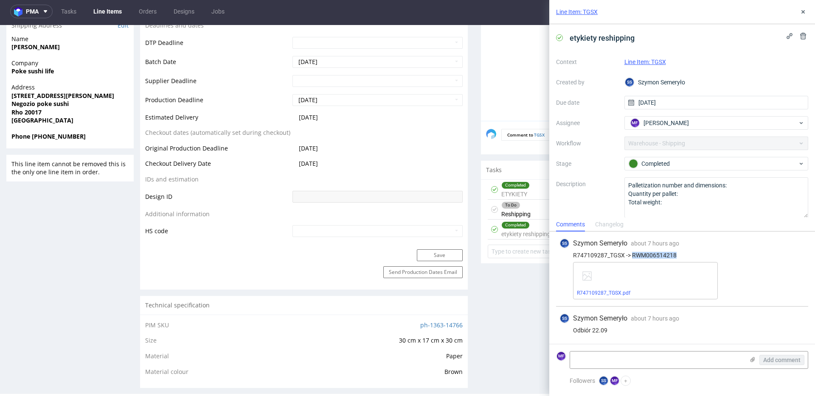
drag, startPoint x: 671, startPoint y: 256, endPoint x: 632, endPoint y: 257, distance: 38.6
click at [632, 257] on div "R747109287_TGSX -> RWM006514218" at bounding box center [681, 255] width 245 height 7
copy div "RWM006514218"
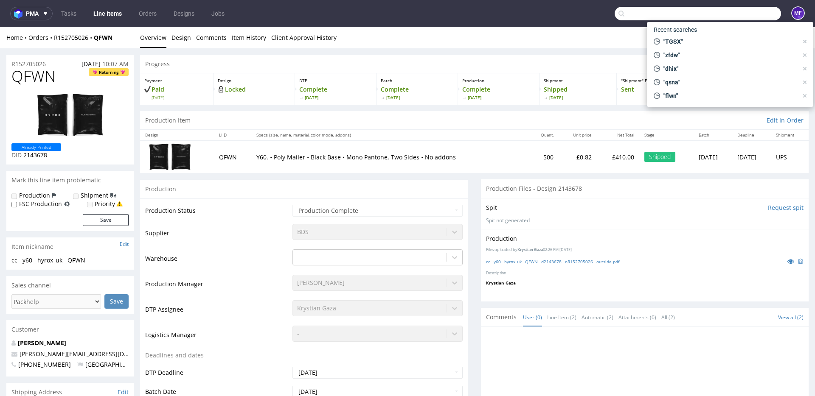
click at [731, 11] on input "text" at bounding box center [698, 14] width 166 height 14
click at [285, 56] on div "Progress" at bounding box center [474, 64] width 668 height 19
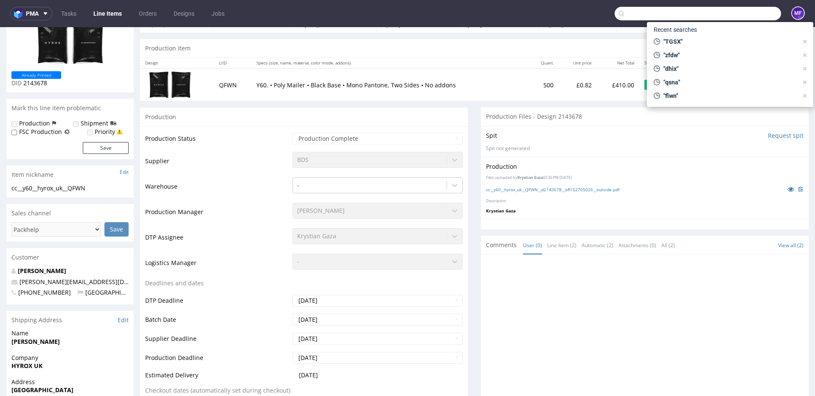
scroll to position [73, 0]
click at [243, 186] on td "Warehouse" at bounding box center [217, 187] width 145 height 25
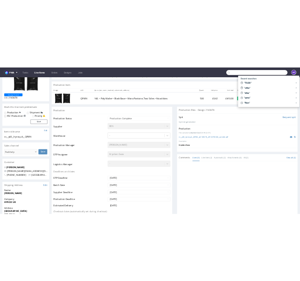
scroll to position [73, 0]
